Goal: Task Accomplishment & Management: Manage account settings

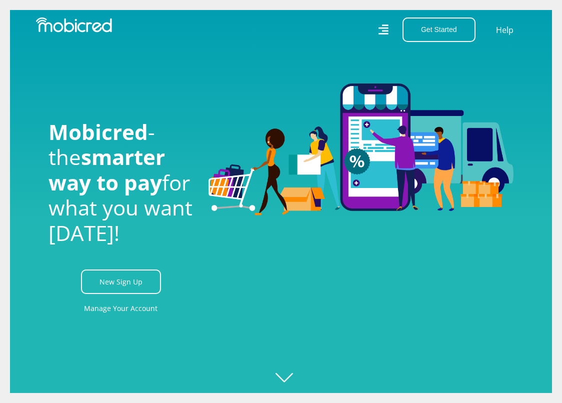
scroll to position [0, 1080]
click at [386, 32] on icon at bounding box center [383, 29] width 10 height 15
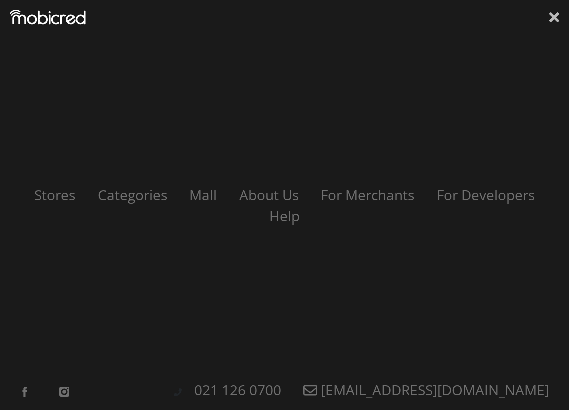
click at [557, 14] on icon at bounding box center [554, 17] width 10 height 10
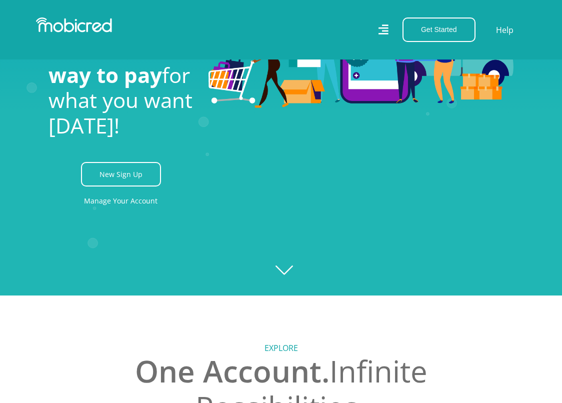
scroll to position [0, 0]
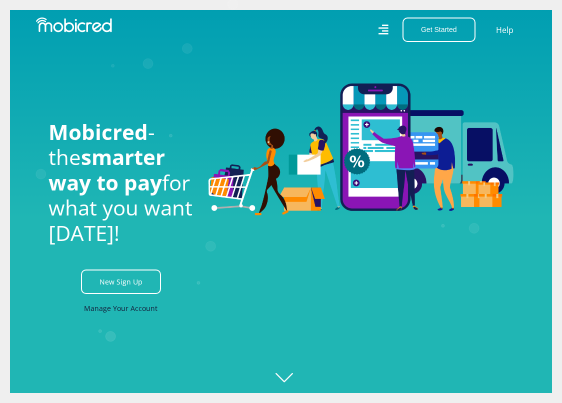
click at [148, 309] on link "Manage Your Account" at bounding box center [120, 308] width 73 height 22
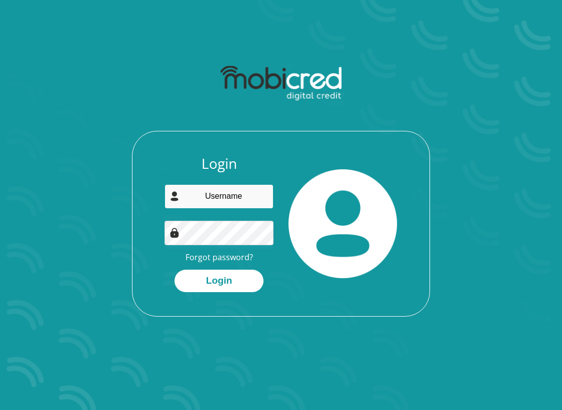
click at [202, 197] on input "email" at bounding box center [218, 196] width 108 height 24
type input "tshepisonlpo@gmail.com"
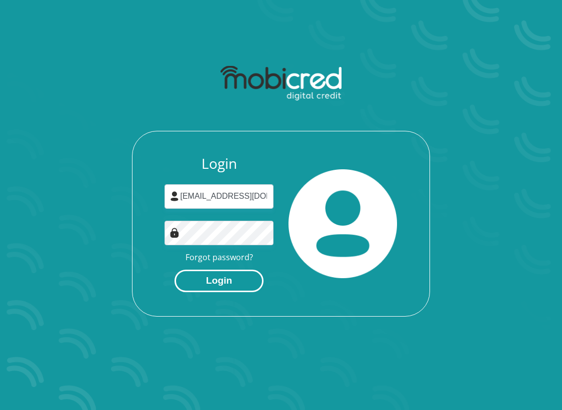
click at [234, 277] on button "Login" at bounding box center [218, 281] width 89 height 22
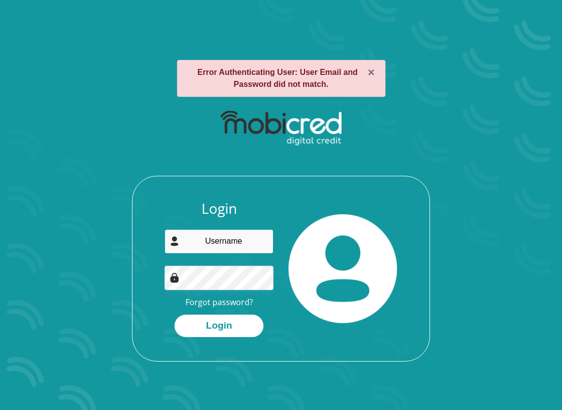
click at [224, 242] on input "email" at bounding box center [218, 241] width 108 height 24
type input "[EMAIL_ADDRESS][DOMAIN_NAME]"
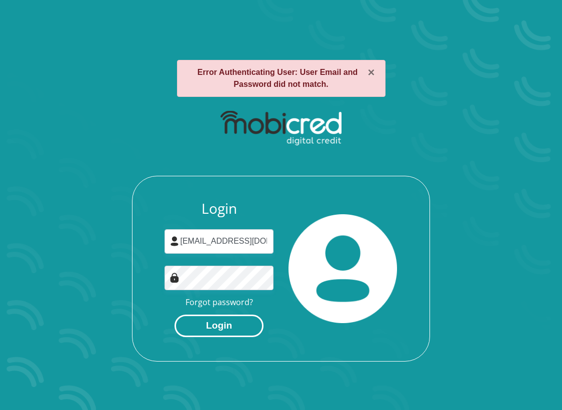
click at [229, 328] on button "Login" at bounding box center [218, 326] width 89 height 22
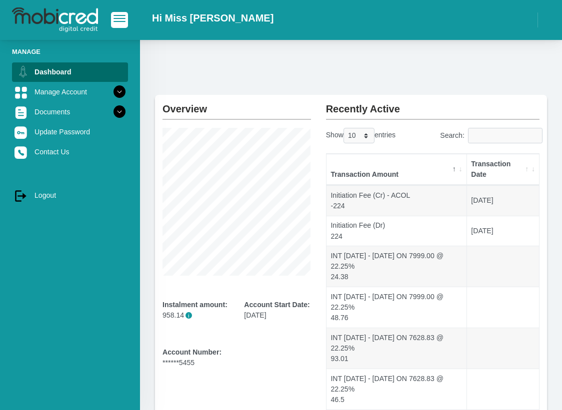
click at [230, 67] on div "Overview Instalment amount: 958.14 i Account Start Date: 29 August 2023 Account…" at bounding box center [351, 332] width 422 height 584
